Goal: Share content

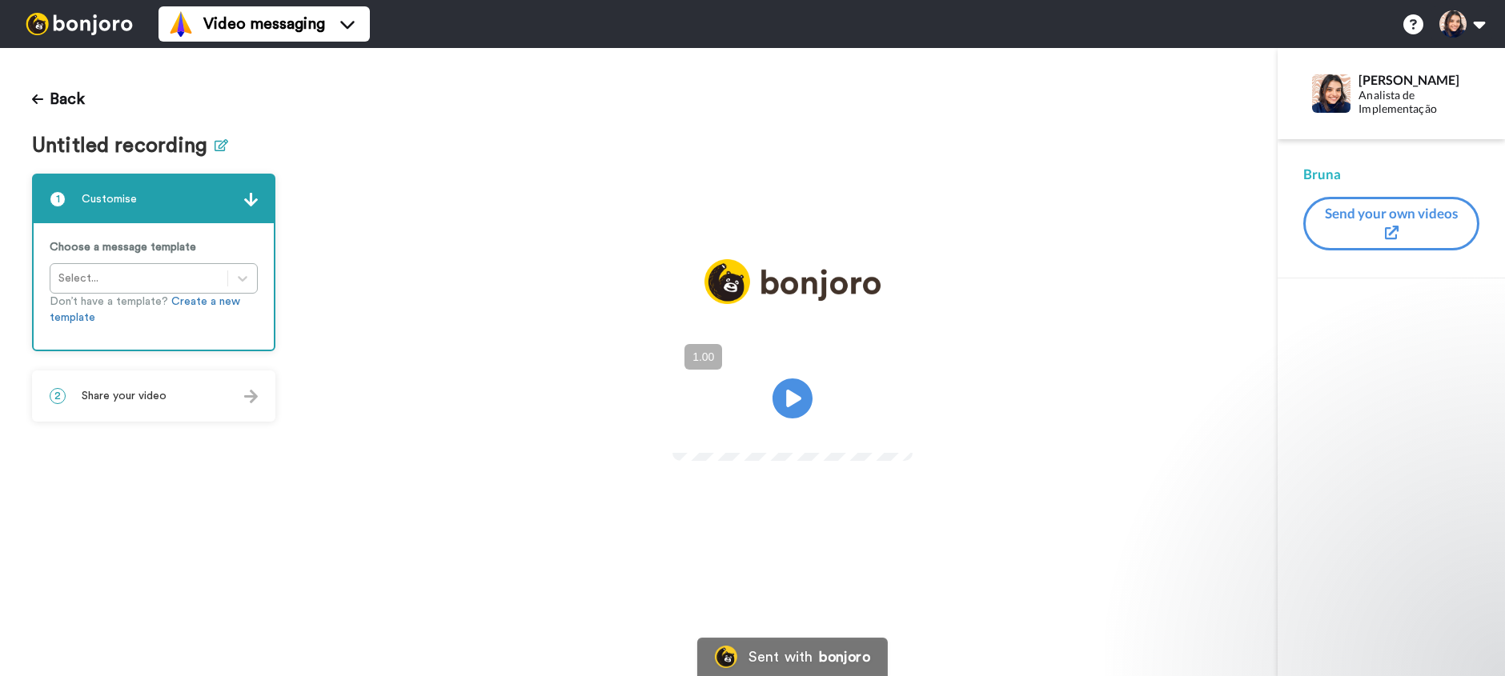
click at [215, 154] on button at bounding box center [222, 145] width 14 height 23
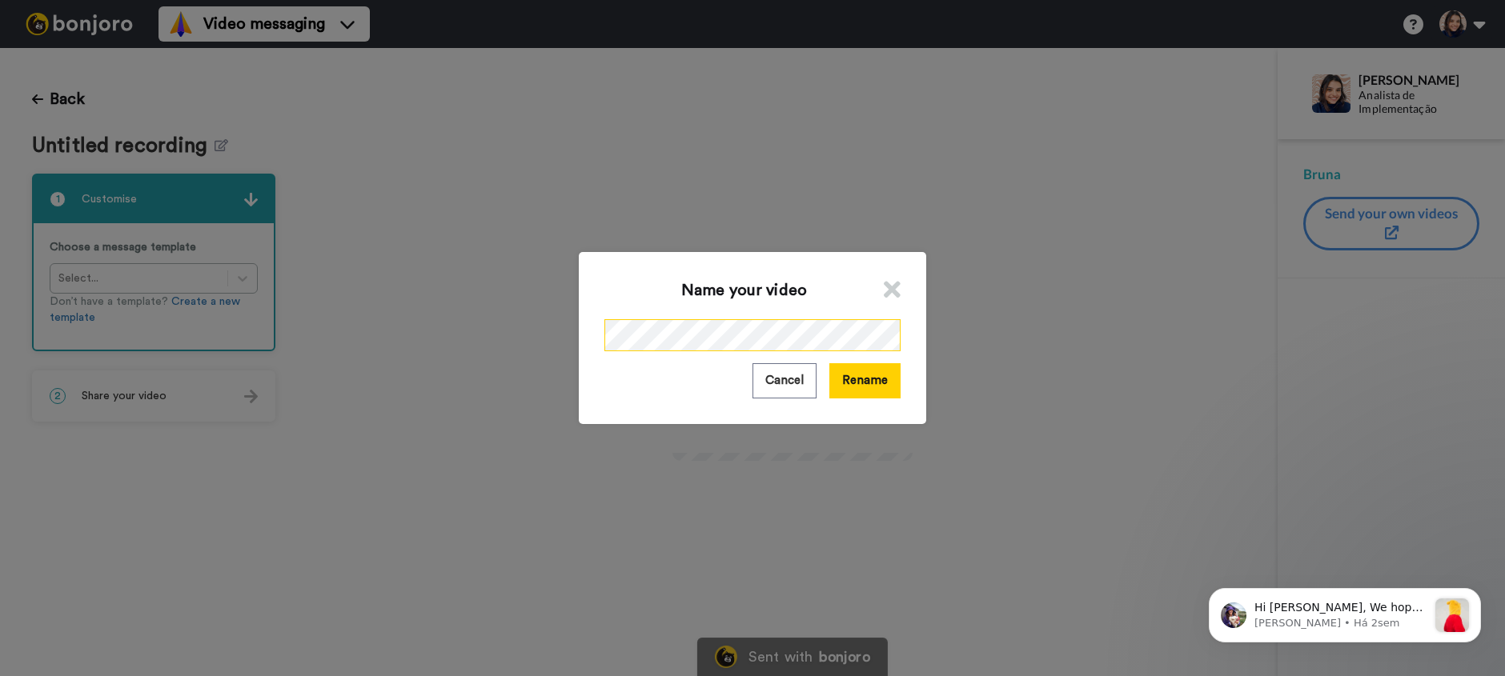
click at [581, 319] on div "Name your video Cancel Rename" at bounding box center [752, 337] width 347 height 171
click at [845, 393] on button "Rename" at bounding box center [864, 380] width 71 height 34
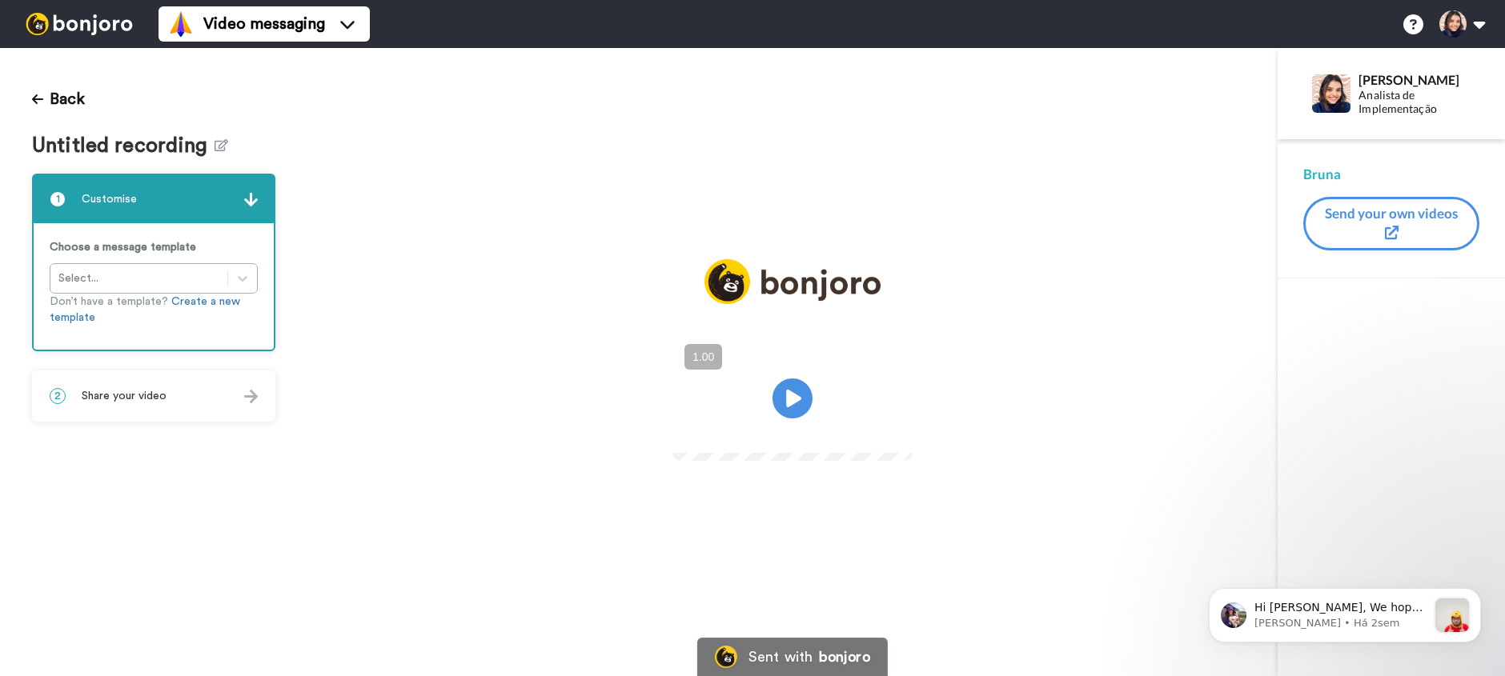
click at [162, 397] on span "Share your video" at bounding box center [124, 396] width 85 height 16
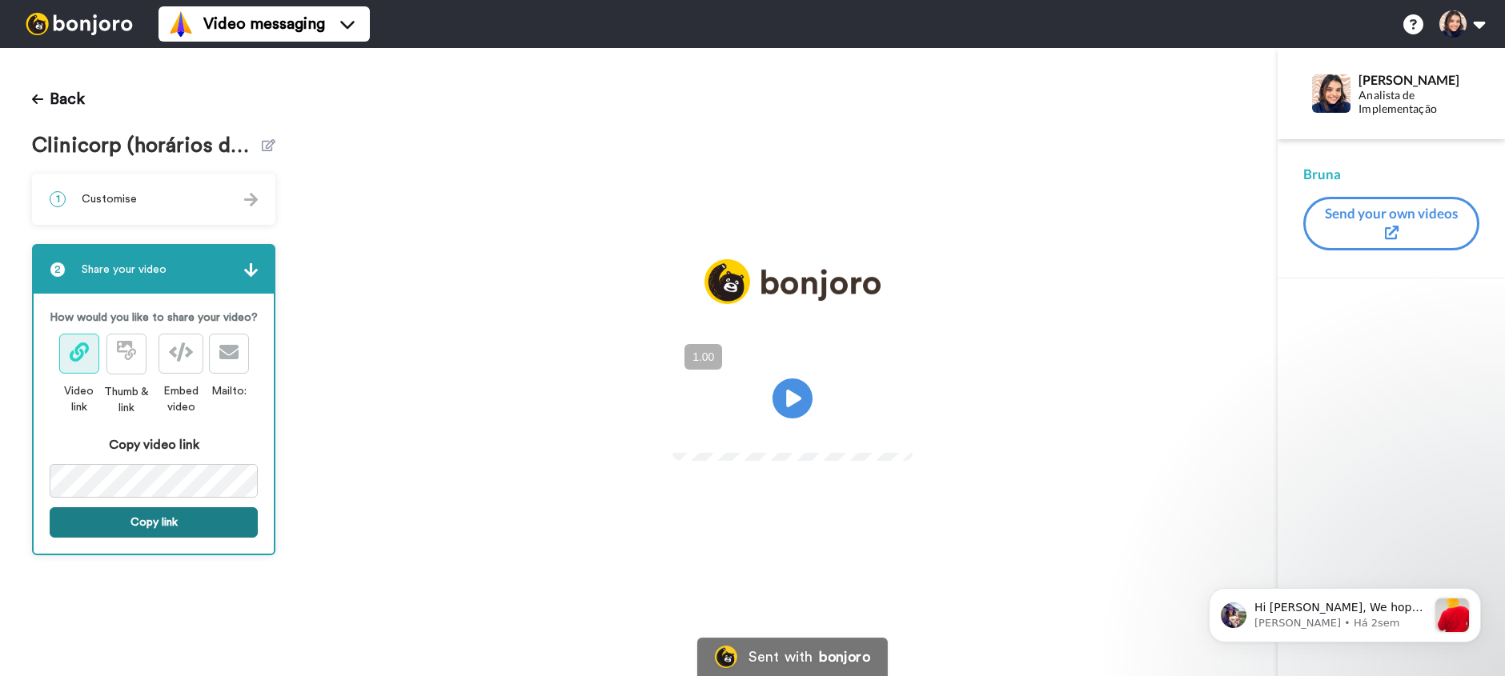
click at [162, 523] on button "Copy link" at bounding box center [154, 523] width 208 height 30
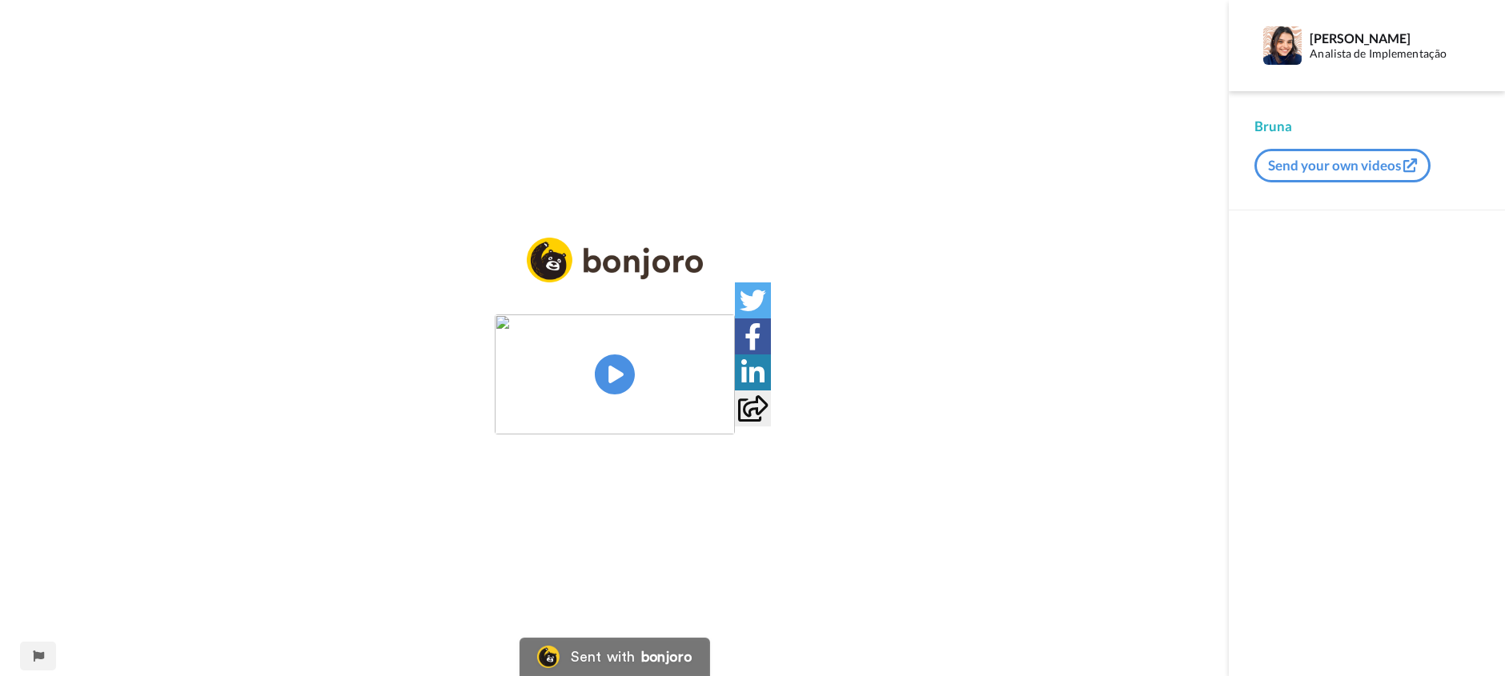
click at [617, 367] on img at bounding box center [615, 375] width 240 height 120
